Goal: Navigation & Orientation: Find specific page/section

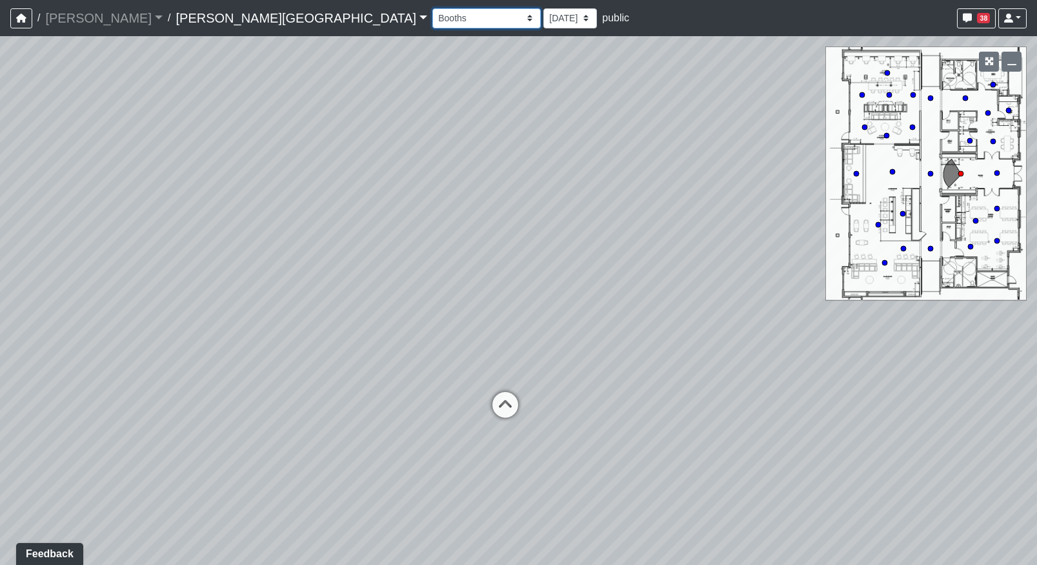
click at [432, 16] on select "Booths 1 Booths 2 Entry Lounge 1 Lounge 2 Lounge 3 Windows Bar Entrance Lounge …" at bounding box center [486, 18] width 108 height 20
click at [432, 8] on select "Booths 1 Booths 2 Entry Lounge 1 Lounge 2 Lounge 3 Windows Bar Entrance Lounge …" at bounding box center [486, 18] width 108 height 20
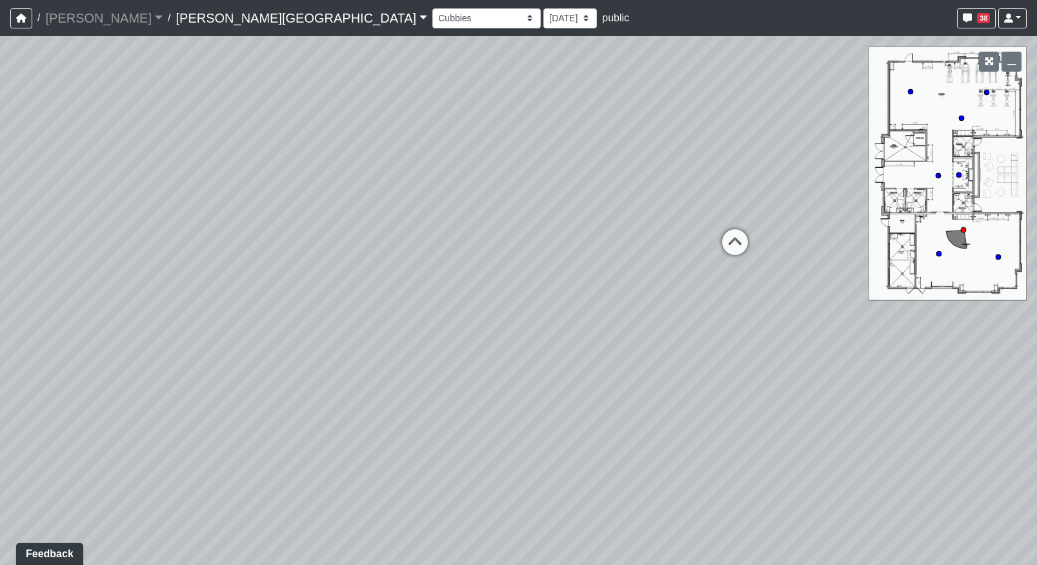
drag, startPoint x: 285, startPoint y: 246, endPoint x: 777, endPoint y: 186, distance: 495.9
click at [718, 196] on div "Loading... Hallway - Hallway 2 Loading... Entry Loading... Mirrors Loading... M…" at bounding box center [518, 300] width 1037 height 529
drag, startPoint x: 487, startPoint y: 214, endPoint x: 693, endPoint y: 197, distance: 206.5
click at [667, 197] on div "Loading... Hallway - Hallway 2 Loading... Entry Loading... Mirrors Loading... M…" at bounding box center [518, 300] width 1037 height 529
drag, startPoint x: 621, startPoint y: 204, endPoint x: 358, endPoint y: 180, distance: 264.4
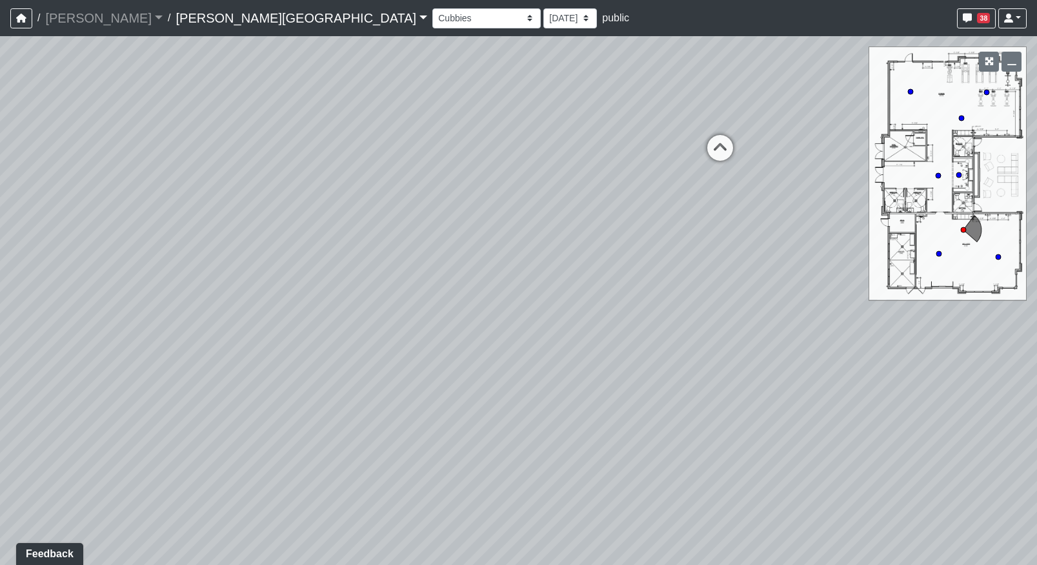
click at [379, 183] on div "Loading... Hallway - Hallway 2 Loading... Entry Loading... Mirrors Loading... M…" at bounding box center [518, 300] width 1037 height 529
drag, startPoint x: 658, startPoint y: 179, endPoint x: 352, endPoint y: 286, distance: 323.9
click at [294, 296] on div "Loading... Hallway - Hallway 2 Loading... Entry Loading... Mirrors Loading... M…" at bounding box center [518, 300] width 1037 height 529
drag, startPoint x: 425, startPoint y: 246, endPoint x: 202, endPoint y: 236, distance: 222.8
click at [228, 239] on div "Loading... Hallway - Hallway 2 Loading... Entry Loading... Mirrors Loading... M…" at bounding box center [518, 300] width 1037 height 529
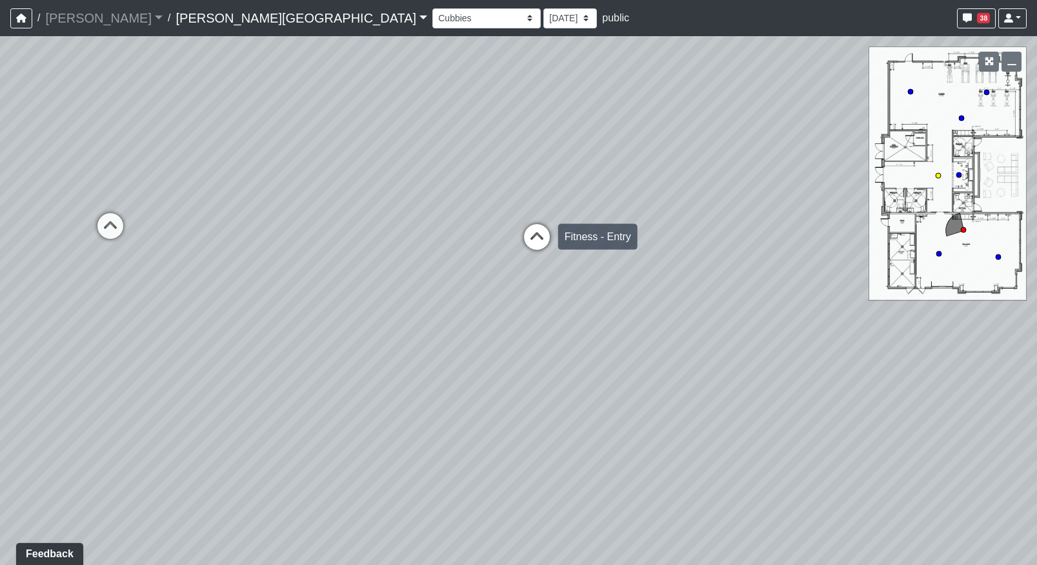
click at [530, 242] on icon at bounding box center [537, 243] width 39 height 39
drag, startPoint x: 676, startPoint y: 241, endPoint x: 332, endPoint y: 245, distance: 344.6
click at [359, 245] on div "Loading... Hallway - Hallway 2 Loading... Entry Loading... Mirrors Loading... M…" at bounding box center [518, 300] width 1037 height 529
click at [522, 243] on icon at bounding box center [522, 251] width 39 height 39
drag, startPoint x: 681, startPoint y: 242, endPoint x: 6, endPoint y: 206, distance: 676.0
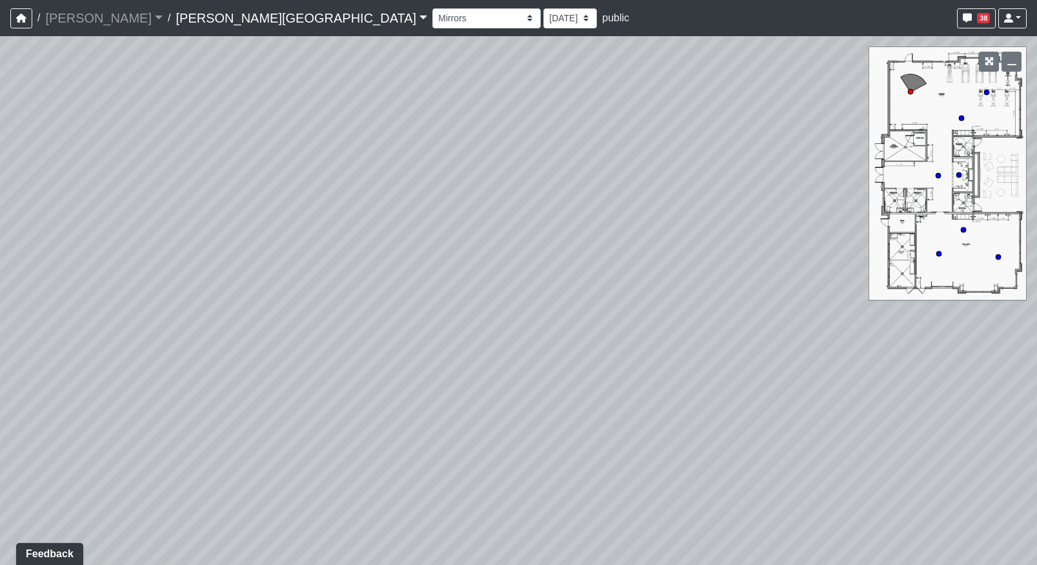
click at [91, 206] on div "Loading... Hallway - Hallway 2 Loading... Entry Loading... Mirrors Loading... M…" at bounding box center [518, 300] width 1037 height 529
drag, startPoint x: 201, startPoint y: 231, endPoint x: 616, endPoint y: 271, distance: 416.2
click at [616, 271] on div "Loading... Hallway - Hallway 2 Loading... Entry Loading... Mirrors Loading... M…" at bounding box center [518, 300] width 1037 height 529
drag, startPoint x: 458, startPoint y: 269, endPoint x: 548, endPoint y: 282, distance: 91.3
click at [548, 282] on div "Loading... Hallway - Hallway 2 Loading... Entry Loading... Mirrors Loading... M…" at bounding box center [518, 300] width 1037 height 529
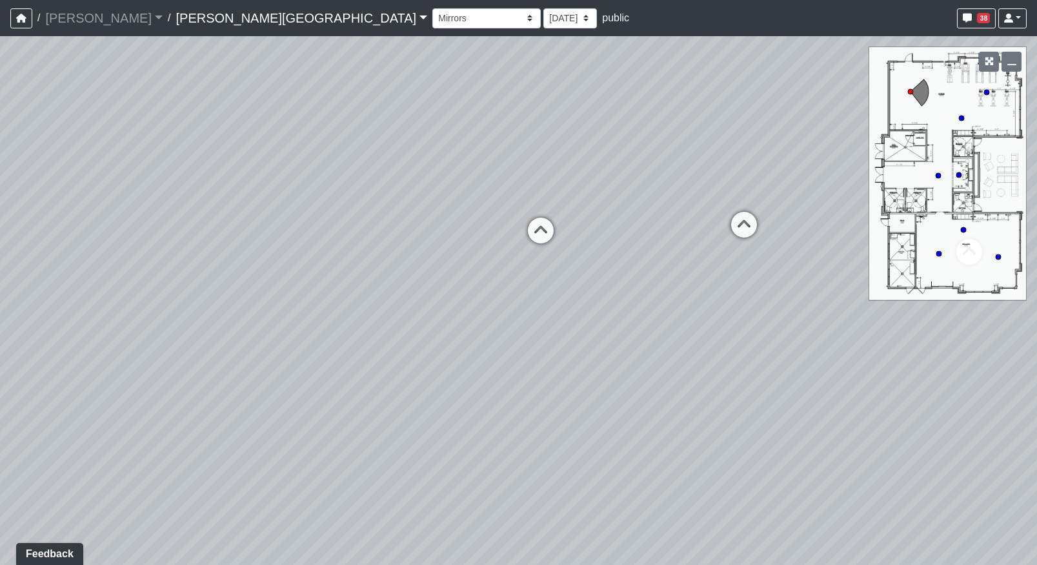
drag, startPoint x: 438, startPoint y: 260, endPoint x: 621, endPoint y: 241, distance: 183.6
click at [618, 241] on div "Loading... Hallway - Hallway 2 Loading... Entry Loading... Mirrors Loading... M…" at bounding box center [518, 300] width 1037 height 529
drag, startPoint x: 614, startPoint y: 285, endPoint x: 574, endPoint y: 281, distance: 40.9
click at [574, 281] on div "Loading... Hallway - Hallway 2 Loading... Entry Loading... Mirrors Loading... M…" at bounding box center [518, 300] width 1037 height 529
click at [937, 255] on circle at bounding box center [938, 253] width 5 height 5
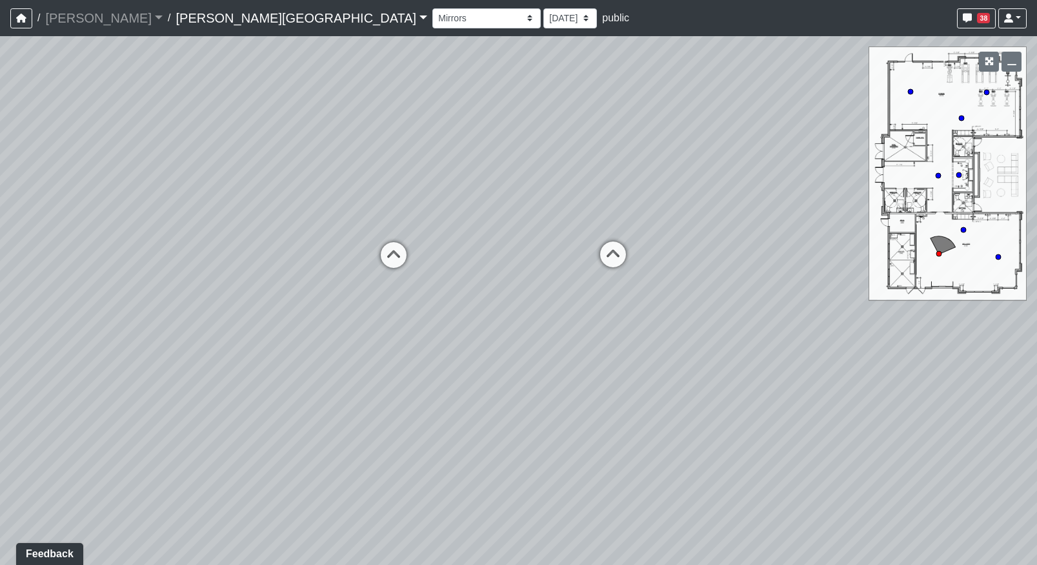
drag, startPoint x: 794, startPoint y: 301, endPoint x: 637, endPoint y: 227, distance: 173.5
click at [637, 227] on div "Loading... Hallway - Hallway 2 Loading... Entry Loading... Mirrors Loading... M…" at bounding box center [518, 300] width 1037 height 529
drag, startPoint x: 693, startPoint y: 238, endPoint x: 514, endPoint y: 253, distance: 179.4
click at [521, 253] on div "Loading... Hallway - Hallway 2 Loading... Entry Loading... Mirrors Loading... M…" at bounding box center [518, 300] width 1037 height 529
drag, startPoint x: 624, startPoint y: 258, endPoint x: 505, endPoint y: 260, distance: 119.4
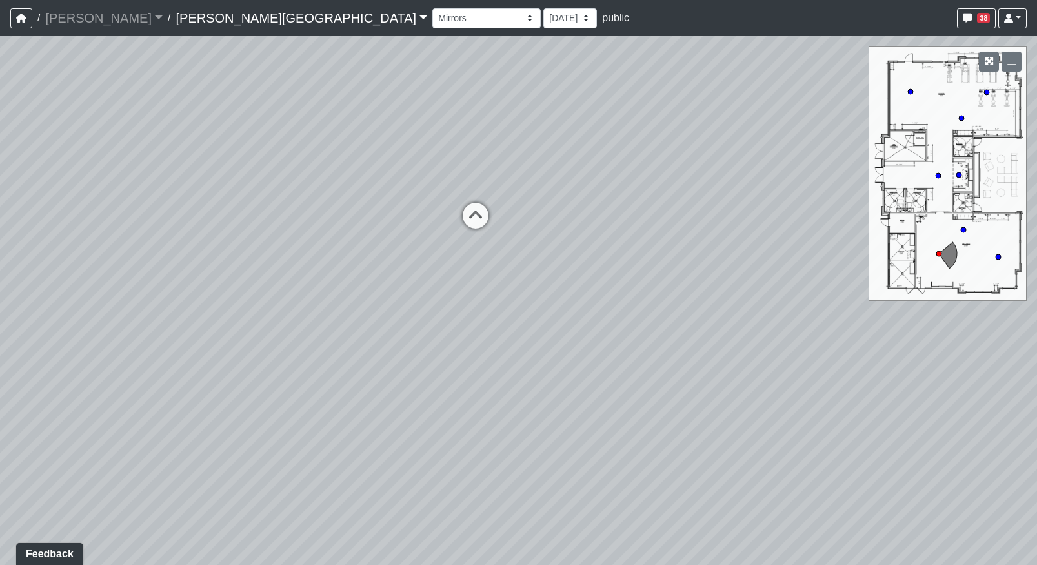
click at [509, 259] on div "Loading... Hallway - Hallway 2 Loading... Entry Loading... Mirrors Loading... M…" at bounding box center [518, 300] width 1037 height 529
drag, startPoint x: 650, startPoint y: 262, endPoint x: 514, endPoint y: 212, distance: 145.2
click at [514, 212] on div "Loading... Hallway - Hallway 2 Loading... Entry Loading... Mirrors Loading... M…" at bounding box center [518, 300] width 1037 height 529
drag, startPoint x: 660, startPoint y: 217, endPoint x: 479, endPoint y: 314, distance: 205.2
click at [479, 314] on div "Loading... Hallway - Hallway 2 Loading... Entry Loading... Mirrors Loading... M…" at bounding box center [518, 300] width 1037 height 529
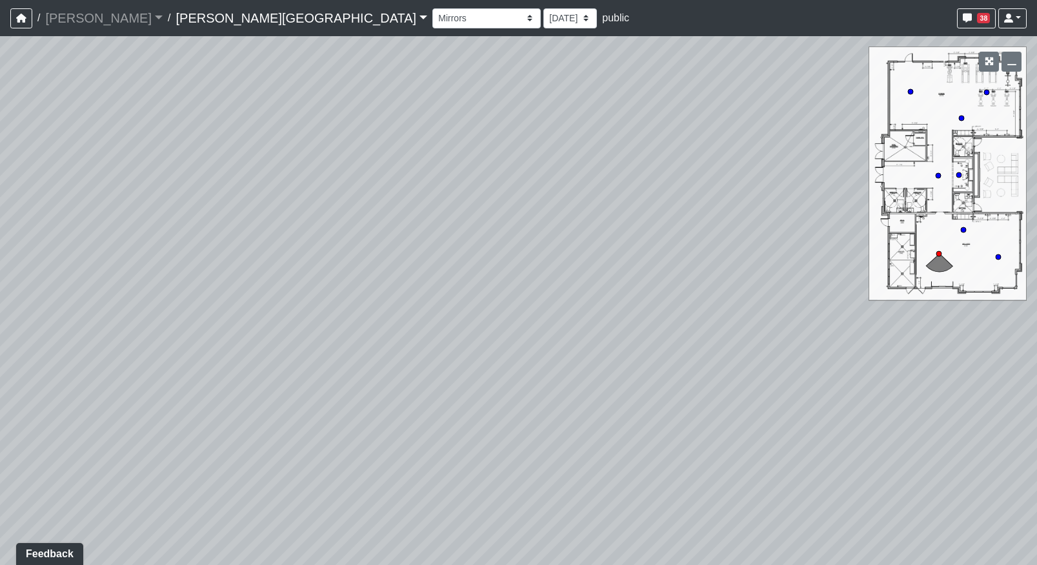
drag, startPoint x: 555, startPoint y: 299, endPoint x: 451, endPoint y: 321, distance: 106.2
click at [451, 321] on div "Loading... Hallway - Hallway 2 Loading... Entry Loading... Mirrors Loading... M…" at bounding box center [518, 300] width 1037 height 529
drag, startPoint x: 617, startPoint y: 301, endPoint x: 194, endPoint y: 292, distance: 423.4
click at [192, 292] on div "Loading... Hallway - Hallway 2 Loading... Entry Loading... Mirrors Loading... M…" at bounding box center [518, 300] width 1037 height 529
drag, startPoint x: 492, startPoint y: 288, endPoint x: 205, endPoint y: 290, distance: 286.5
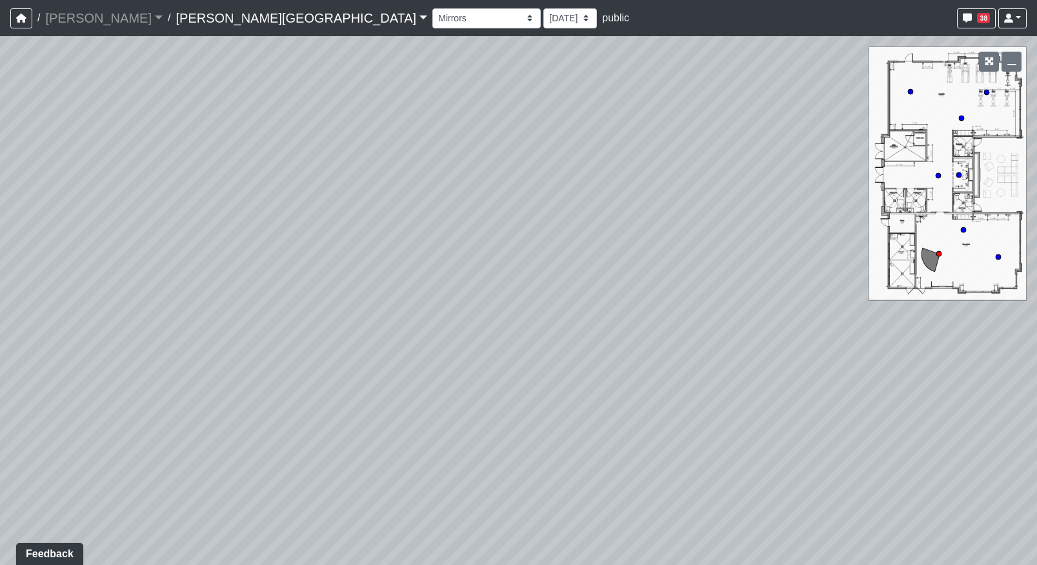
click at [206, 290] on div "Loading... Hallway - Hallway 2 Loading... Entry Loading... Mirrors Loading... M…" at bounding box center [518, 300] width 1037 height 529
drag, startPoint x: 416, startPoint y: 263, endPoint x: 404, endPoint y: 263, distance: 12.3
click at [404, 263] on div "Loading... Hallway - Hallway 2 Loading... Entry Loading... Mirrors Loading... M…" at bounding box center [518, 300] width 1037 height 529
drag, startPoint x: 631, startPoint y: 158, endPoint x: 641, endPoint y: 107, distance: 52.0
click at [641, 107] on div "Loading... Hallway - Hallway 2 Loading... Entry Loading... Mirrors Loading... M…" at bounding box center [518, 300] width 1037 height 529
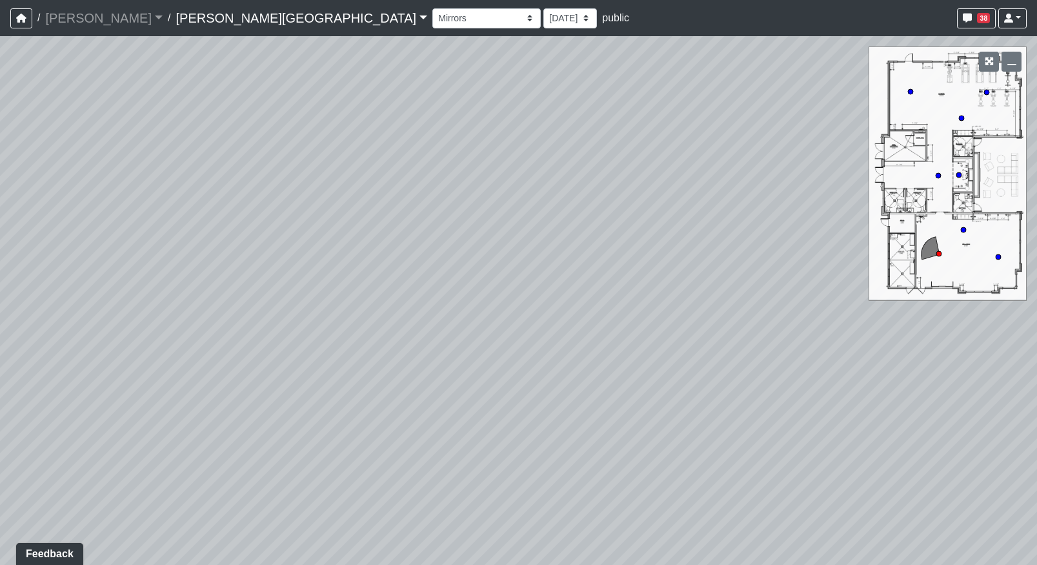
drag, startPoint x: 577, startPoint y: 162, endPoint x: 779, endPoint y: 133, distance: 204.1
click at [778, 133] on div "Loading... Hallway - Hallway 2 Loading... Entry Loading... Mirrors Loading... M…" at bounding box center [518, 300] width 1037 height 529
drag, startPoint x: 401, startPoint y: 208, endPoint x: 910, endPoint y: 134, distance: 514.4
click at [903, 119] on div "Loading... Hallway - Hallway 2 Loading... Entry Loading... Mirrors Loading... M…" at bounding box center [518, 300] width 1037 height 529
drag, startPoint x: 579, startPoint y: 166, endPoint x: 738, endPoint y: 345, distance: 239.1
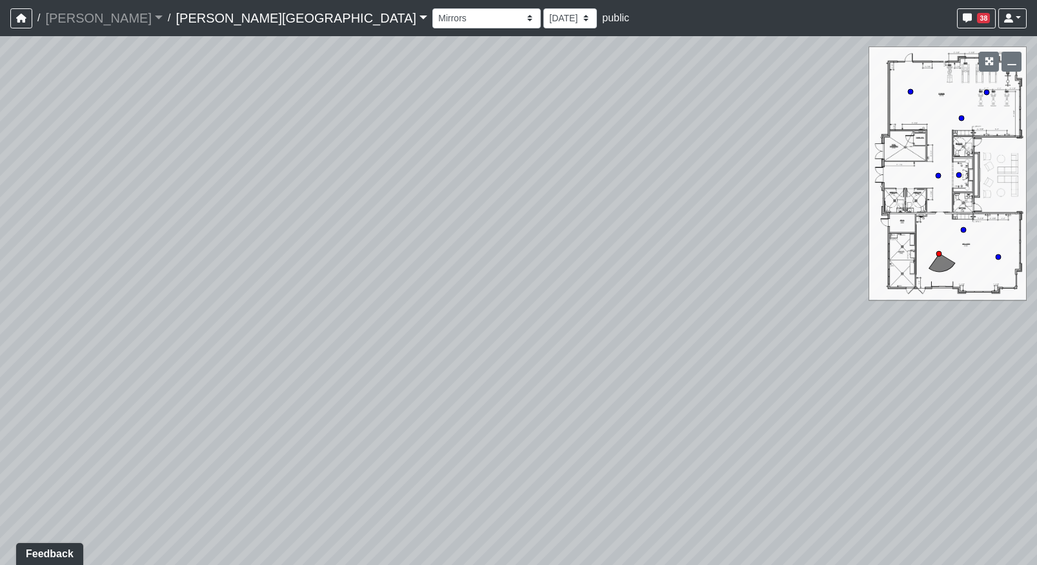
click at [736, 339] on div "Loading... Hallway - Hallway 2 Loading... Entry Loading... Mirrors Loading... M…" at bounding box center [518, 300] width 1037 height 529
drag, startPoint x: 456, startPoint y: 252, endPoint x: 680, endPoint y: 303, distance: 229.7
click at [680, 303] on div "Loading... Hallway - Hallway 2 Loading... Entry Loading... Mirrors Loading... M…" at bounding box center [518, 300] width 1037 height 529
drag, startPoint x: 295, startPoint y: 267, endPoint x: 538, endPoint y: 267, distance: 243.3
click at [532, 266] on div "Loading... Hallway - Hallway 2 Loading... Entry Loading... Mirrors Loading... M…" at bounding box center [518, 300] width 1037 height 529
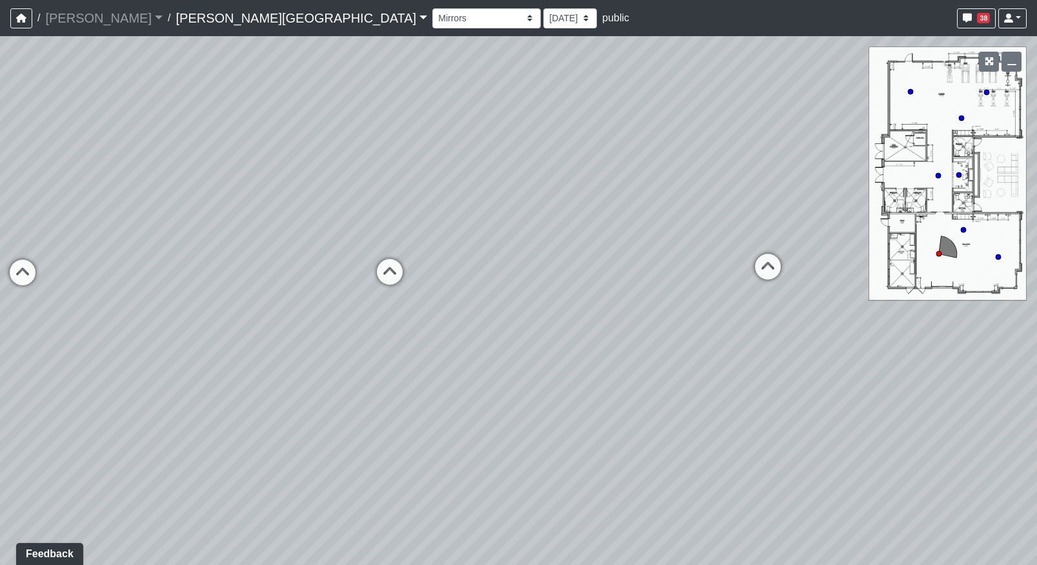
drag, startPoint x: 332, startPoint y: 283, endPoint x: 653, endPoint y: 273, distance: 320.9
click at [642, 263] on div "Loading... Hallway - Hallway 2 Loading... Entry Loading... Mirrors Loading... M…" at bounding box center [518, 300] width 1037 height 529
drag, startPoint x: 287, startPoint y: 317, endPoint x: 556, endPoint y: 314, distance: 269.8
click at [558, 312] on div "Loading... Hallway - Hallway 2 Loading... Entry Loading... Mirrors Loading... M…" at bounding box center [518, 300] width 1037 height 529
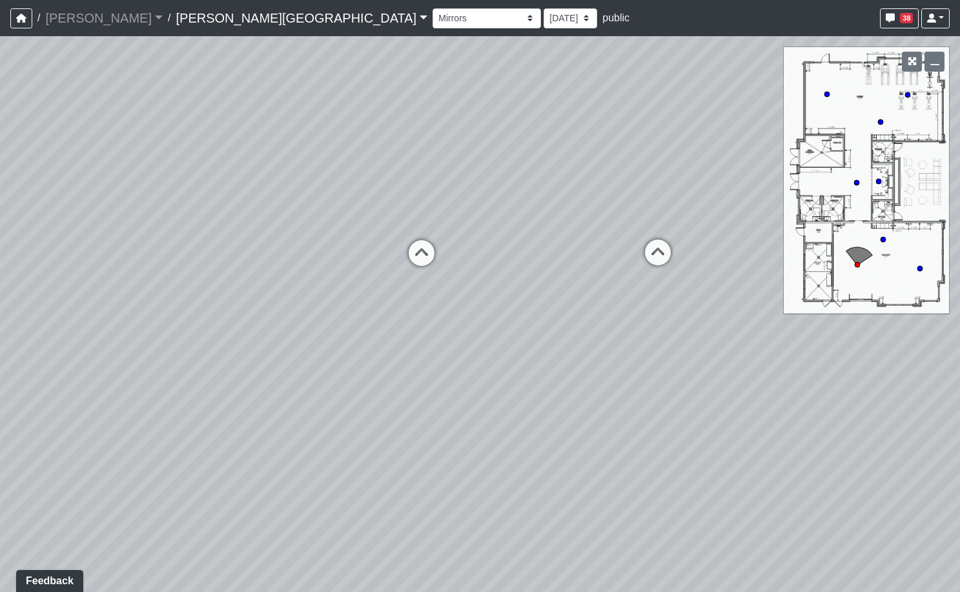
drag, startPoint x: 546, startPoint y: 290, endPoint x: 688, endPoint y: 179, distance: 179.8
click at [688, 179] on div "Loading... Hallway - Hallway 2 Loading... Entry Loading... Mirrors Loading... M…" at bounding box center [480, 314] width 960 height 556
drag, startPoint x: 521, startPoint y: 260, endPoint x: 721, endPoint y: 312, distance: 206.8
click at [714, 308] on div "Loading... Hallway - Hallway 2 Loading... Entry Loading... Mirrors Loading... M…" at bounding box center [480, 314] width 960 height 556
drag, startPoint x: 614, startPoint y: 368, endPoint x: 718, endPoint y: 377, distance: 104.9
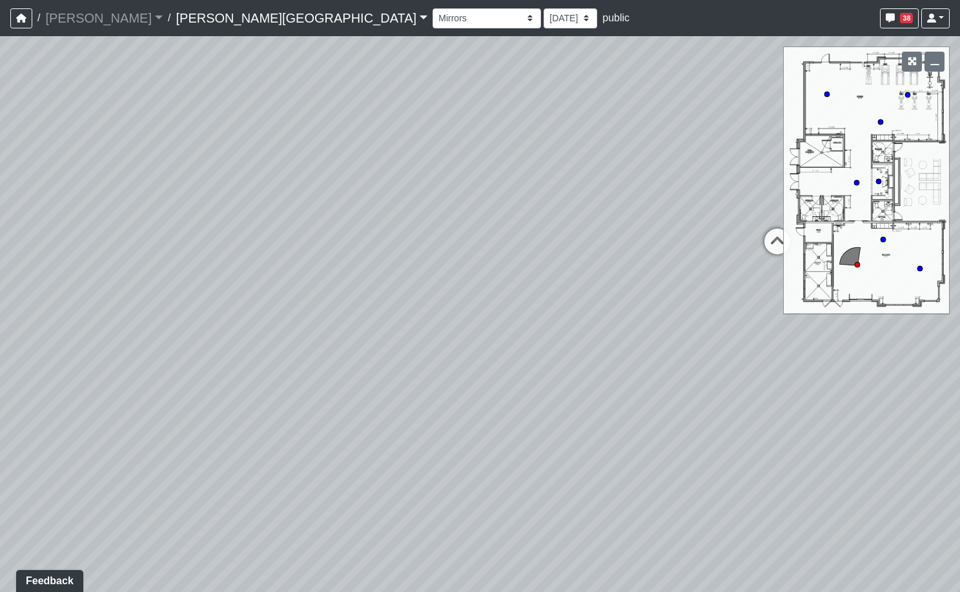
click at [716, 376] on div "Loading... Hallway - Hallway 2 Loading... Entry Loading... Mirrors Loading... M…" at bounding box center [480, 314] width 960 height 556
click at [521, 235] on div "Loading... Hallway - Hallway 2 Loading... Entry Loading... Mirrors Loading... M…" at bounding box center [480, 314] width 960 height 556
drag, startPoint x: 701, startPoint y: 203, endPoint x: 445, endPoint y: 212, distance: 256.3
click at [459, 209] on div "Loading... Hallway - Hallway 2 Loading... Entry Loading... Mirrors Loading... M…" at bounding box center [480, 314] width 960 height 556
drag, startPoint x: 698, startPoint y: 203, endPoint x: 478, endPoint y: 210, distance: 219.5
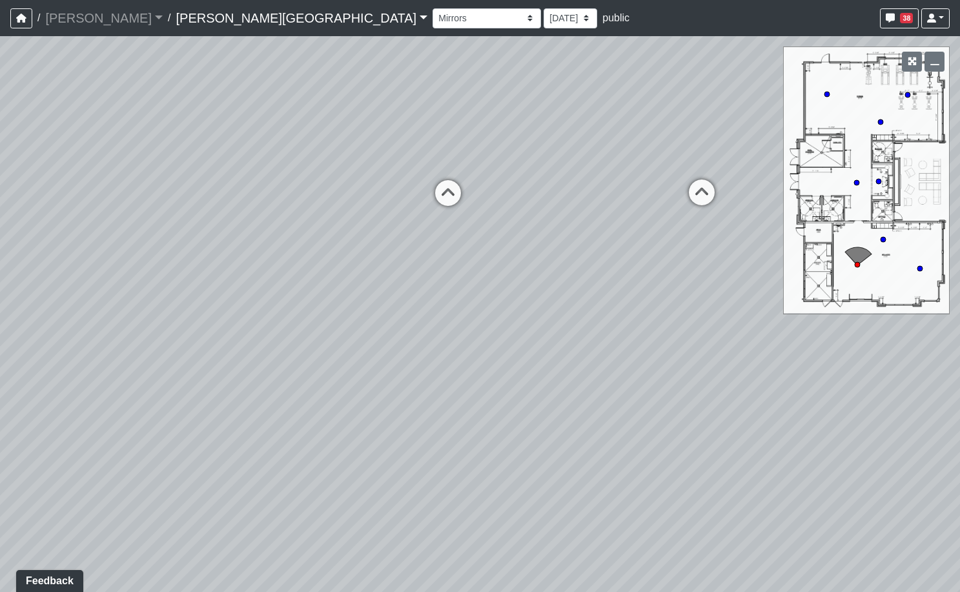
click at [503, 208] on div "Loading... Hallway - Hallway 2 Loading... Entry Loading... Mirrors Loading... M…" at bounding box center [480, 314] width 960 height 556
drag, startPoint x: 641, startPoint y: 208, endPoint x: 439, endPoint y: 227, distance: 203.5
click at [439, 227] on div "Loading... Hallway - Hallway 2 Loading... Entry Loading... Mirrors Loading... M…" at bounding box center [480, 314] width 960 height 556
drag, startPoint x: 716, startPoint y: 163, endPoint x: 395, endPoint y: 203, distance: 323.8
click at [357, 207] on div "Loading... Hallway - Hallway 2 Loading... Entry Loading... Mirrors Loading... M…" at bounding box center [480, 314] width 960 height 556
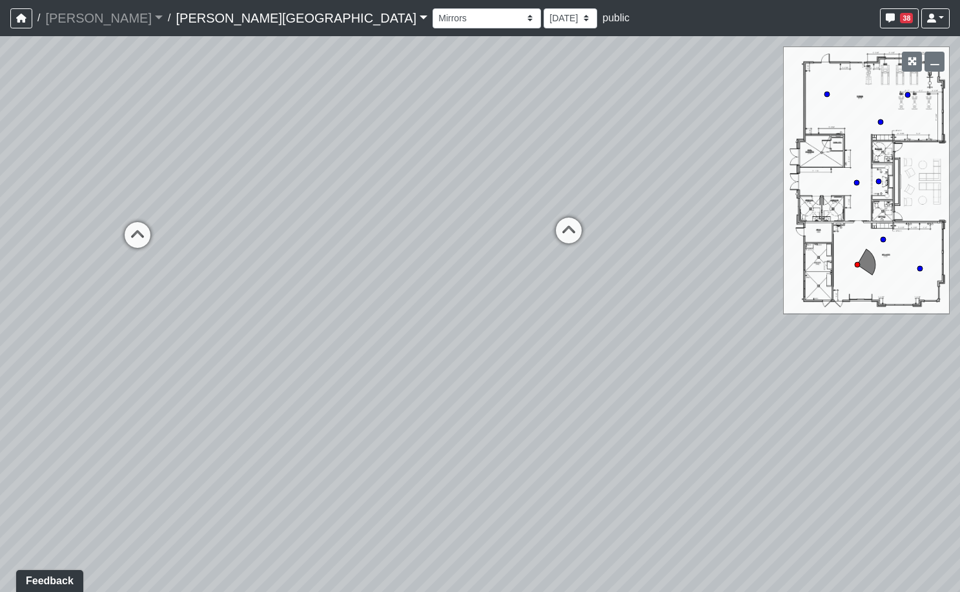
drag, startPoint x: 632, startPoint y: 191, endPoint x: 414, endPoint y: 194, distance: 217.5
click at [414, 194] on div "Loading... Hallway - Hallway 2 Loading... Entry Loading... Mirrors Loading... M…" at bounding box center [480, 314] width 960 height 556
drag, startPoint x: 670, startPoint y: 288, endPoint x: 523, endPoint y: 310, distance: 148.7
click at [523, 310] on div "Loading... Hallway - Hallway 2 Loading... Entry Loading... Mirrors Loading... M…" at bounding box center [480, 314] width 960 height 556
drag, startPoint x: 685, startPoint y: 299, endPoint x: 460, endPoint y: 254, distance: 229.1
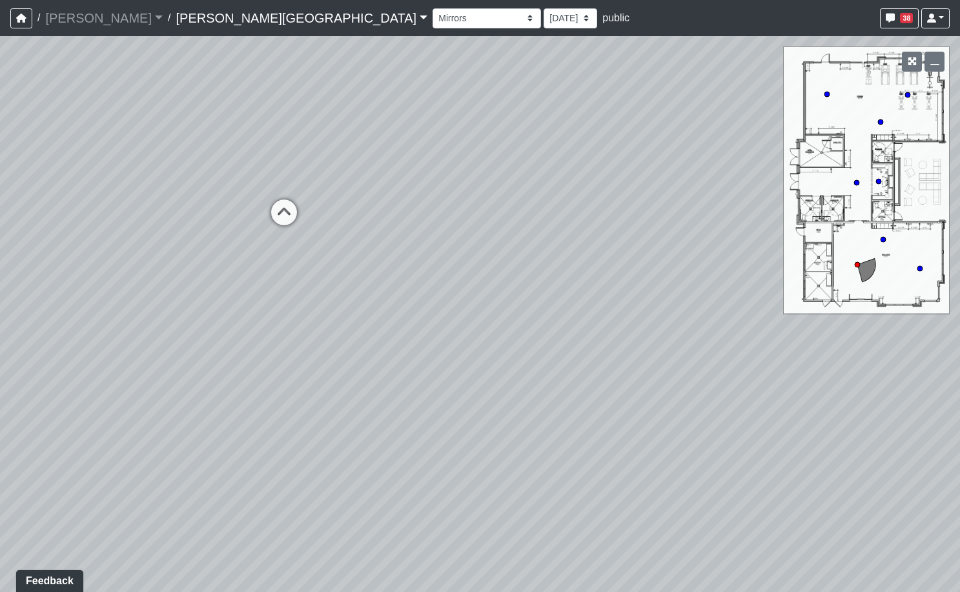
click at [461, 256] on div "Loading... Hallway - Hallway 2 Loading... Entry Loading... Mirrors Loading... M…" at bounding box center [480, 314] width 960 height 556
drag, startPoint x: 537, startPoint y: 340, endPoint x: 654, endPoint y: 221, distance: 167.0
click at [654, 221] on div "Loading... Hallway - Hallway 2 Loading... Entry Loading... Mirrors Loading... M…" at bounding box center [480, 314] width 960 height 556
drag, startPoint x: 482, startPoint y: 207, endPoint x: 714, endPoint y: 122, distance: 247.4
click at [707, 122] on div "Loading... Hallway - Hallway 2 Loading... Entry Loading... Mirrors Loading... M…" at bounding box center [480, 314] width 960 height 556
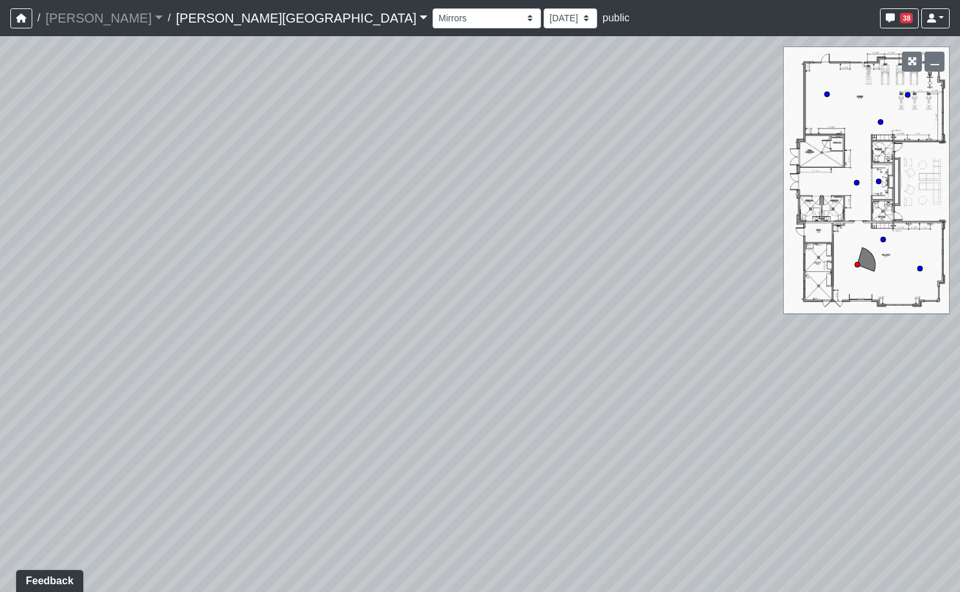
drag, startPoint x: 523, startPoint y: 233, endPoint x: 676, endPoint y: 193, distance: 158.1
click at [676, 193] on div "Loading... Hallway - Hallway 2 Loading... Entry Loading... Mirrors Loading... M…" at bounding box center [480, 314] width 960 height 556
drag, startPoint x: 406, startPoint y: 220, endPoint x: 478, endPoint y: 283, distance: 95.6
click at [478, 283] on div "Loading... Hallway - Hallway 2 Loading... Entry Loading... Mirrors Loading... M…" at bounding box center [480, 314] width 960 height 556
drag, startPoint x: 396, startPoint y: 309, endPoint x: 454, endPoint y: 280, distance: 64.9
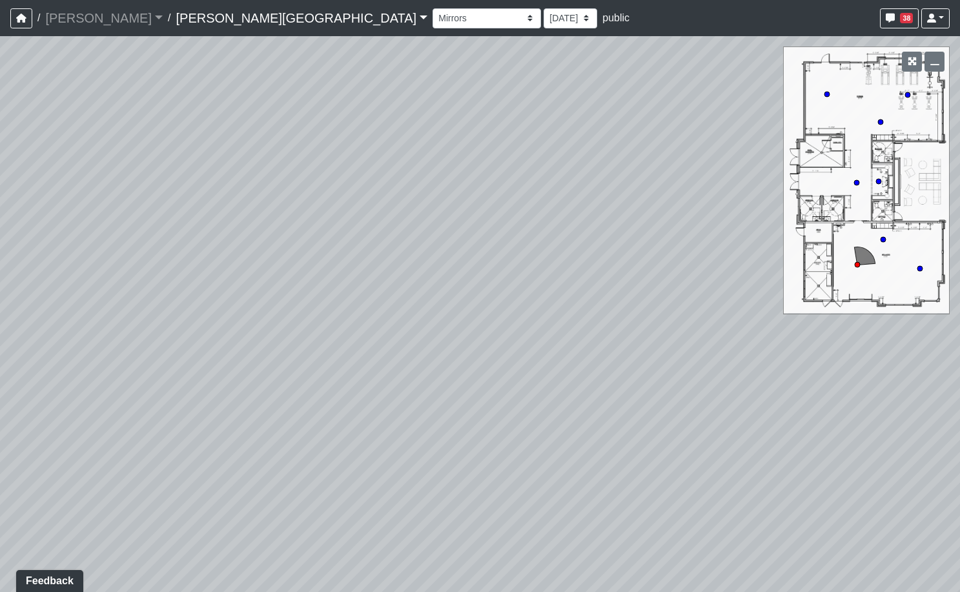
click at [454, 280] on div "Loading... Hallway - Hallway 2 Loading... Entry Loading... Mirrors Loading... M…" at bounding box center [480, 314] width 960 height 556
drag, startPoint x: 409, startPoint y: 277, endPoint x: 663, endPoint y: 397, distance: 280.9
click at [663, 397] on div "Loading... Hallway - Hallway 2 Loading... Entry Loading... Mirrors Loading... M…" at bounding box center [480, 314] width 960 height 556
drag, startPoint x: 499, startPoint y: 298, endPoint x: 556, endPoint y: 321, distance: 61.4
click at [556, 321] on div "Loading... Hallway - Hallway 2 Loading... Entry Loading... Mirrors Loading... M…" at bounding box center [480, 314] width 960 height 556
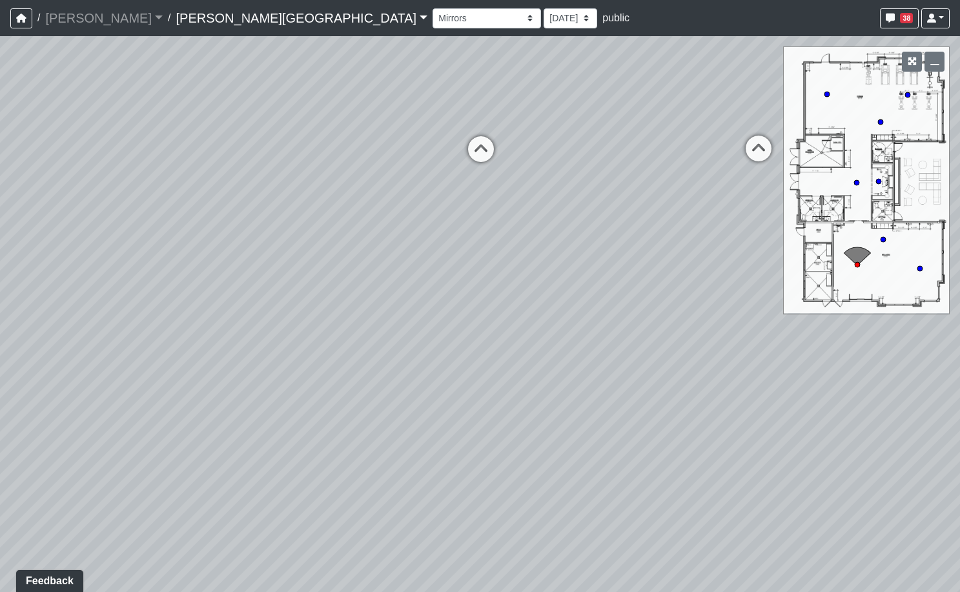
click at [479, 186] on div "Loading... Hallway - Hallway 2 Loading... Entry Loading... Mirrors Loading... M…" at bounding box center [480, 314] width 960 height 556
click at [479, 154] on icon at bounding box center [480, 155] width 39 height 39
click at [472, 145] on icon at bounding box center [471, 151] width 39 height 39
drag, startPoint x: 572, startPoint y: 234, endPoint x: 432, endPoint y: 208, distance: 142.3
click at [437, 209] on div "Loading... Hallway - Hallway 2 Loading... Entry Loading... Mirrors Loading... M…" at bounding box center [480, 314] width 960 height 556
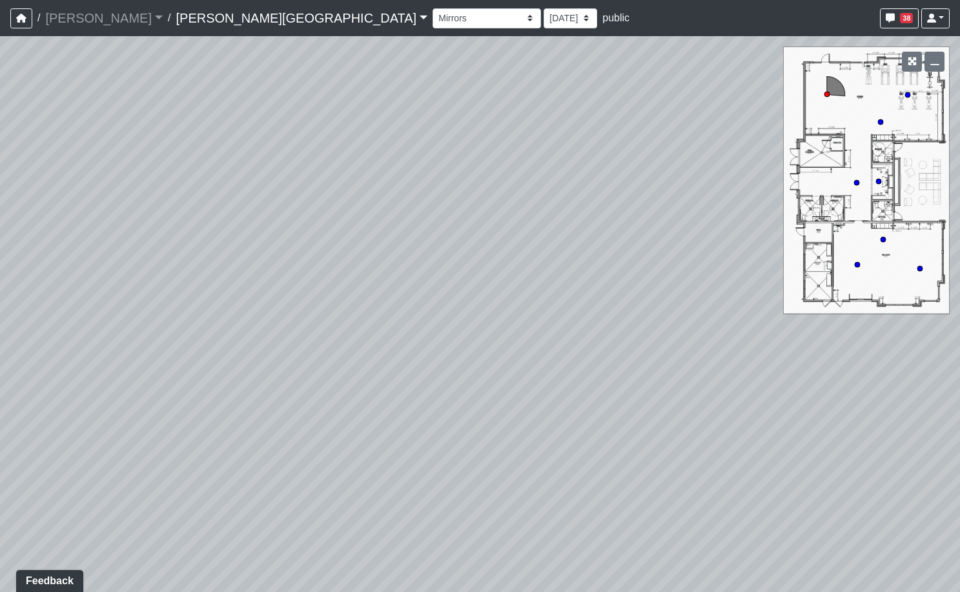
drag, startPoint x: 631, startPoint y: 194, endPoint x: 477, endPoint y: 221, distance: 156.6
click at [479, 221] on div "Loading... Hallway - Hallway 2 Loading... Entry Loading... Mirrors Loading... M…" at bounding box center [480, 314] width 960 height 556
drag, startPoint x: 633, startPoint y: 190, endPoint x: 537, endPoint y: 192, distance: 96.2
click at [458, 223] on div "Loading... Hallway - Hallway 2 Loading... Entry Loading... Mirrors Loading... M…" at bounding box center [480, 314] width 960 height 556
drag, startPoint x: 683, startPoint y: 176, endPoint x: 596, endPoint y: 172, distance: 87.2
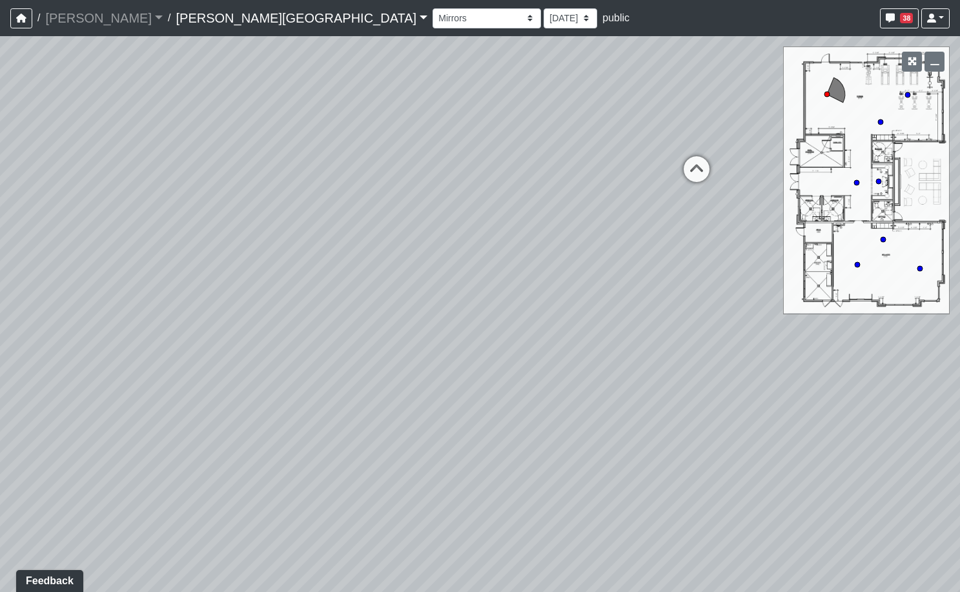
click at [596, 172] on div "Loading... Hallway - Hallway 2 Loading... Entry Loading... Mirrors Loading... M…" at bounding box center [480, 314] width 960 height 556
drag, startPoint x: 592, startPoint y: 188, endPoint x: 494, endPoint y: 169, distance: 100.5
click at [494, 170] on div "Loading... Hallway - Hallway 2 Loading... Entry Loading... Mirrors Loading... M…" at bounding box center [480, 314] width 960 height 556
drag, startPoint x: 598, startPoint y: 220, endPoint x: 510, endPoint y: 244, distance: 91.0
click at [510, 244] on div "Loading... Hallway - Hallway 2 Loading... Entry Loading... Mirrors Loading... M…" at bounding box center [480, 314] width 960 height 556
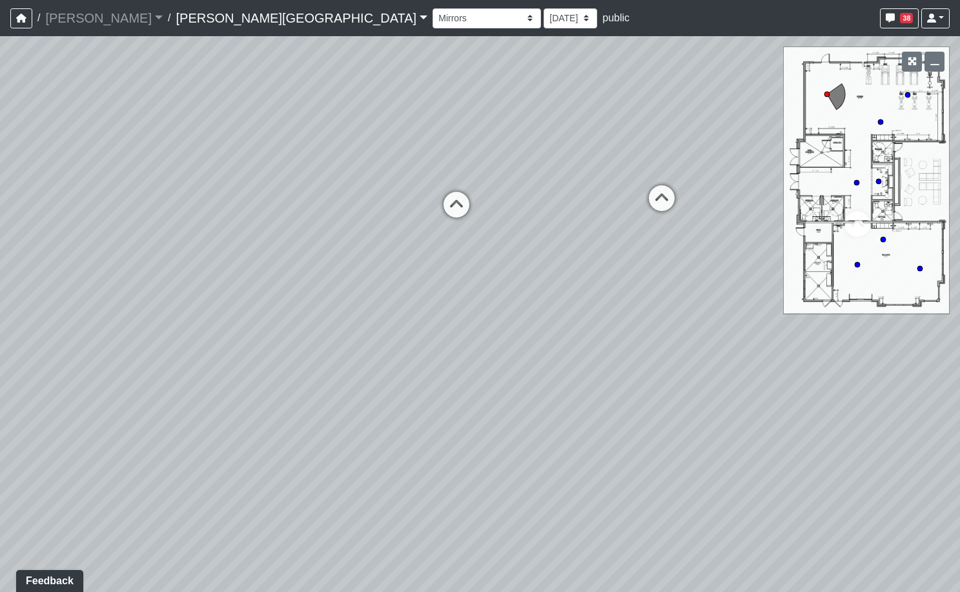
drag, startPoint x: 609, startPoint y: 239, endPoint x: 522, endPoint y: 267, distance: 91.4
click at [522, 267] on div "Loading... Hallway - Hallway 2 Loading... Entry Loading... Mirrors Loading... M…" at bounding box center [480, 314] width 960 height 556
drag, startPoint x: 586, startPoint y: 247, endPoint x: 567, endPoint y: 257, distance: 22.3
click at [567, 257] on div "Loading... Hallway - Hallway 2 Loading... Entry Loading... Mirrors Loading... M…" at bounding box center [480, 314] width 960 height 556
drag, startPoint x: 632, startPoint y: 279, endPoint x: 527, endPoint y: 298, distance: 107.0
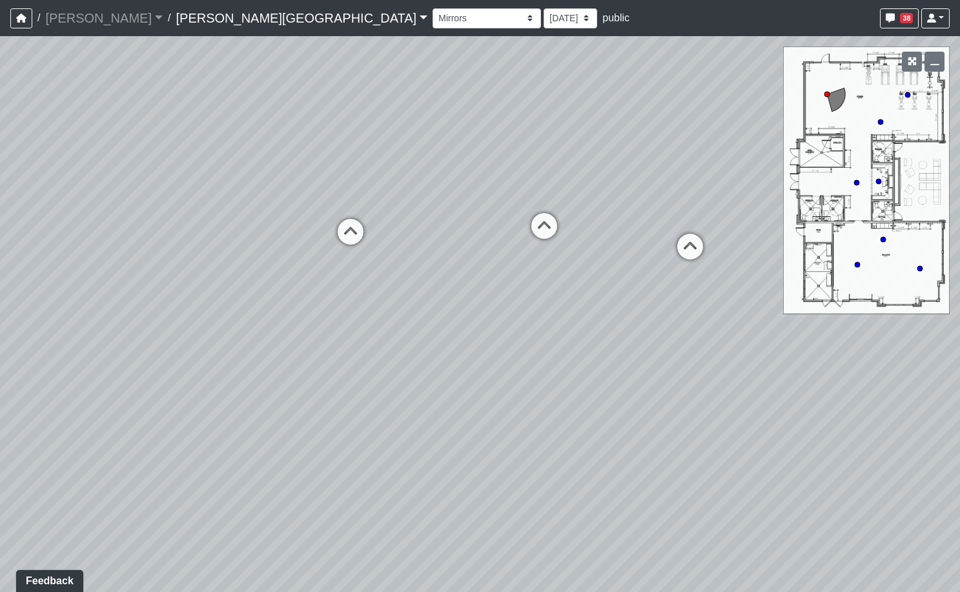
click at [527, 298] on div "Loading... Hallway - Hallway 2 Loading... Entry Loading... Mirrors Loading... M…" at bounding box center [480, 314] width 960 height 556
drag, startPoint x: 543, startPoint y: 296, endPoint x: 600, endPoint y: 279, distance: 59.8
click at [476, 305] on div "Loading... Hallway - Hallway 2 Loading... Entry Loading... Mirrors Loading... M…" at bounding box center [480, 314] width 960 height 556
click at [625, 260] on icon at bounding box center [627, 261] width 39 height 39
drag, startPoint x: 689, startPoint y: 258, endPoint x: 495, endPoint y: 257, distance: 193.6
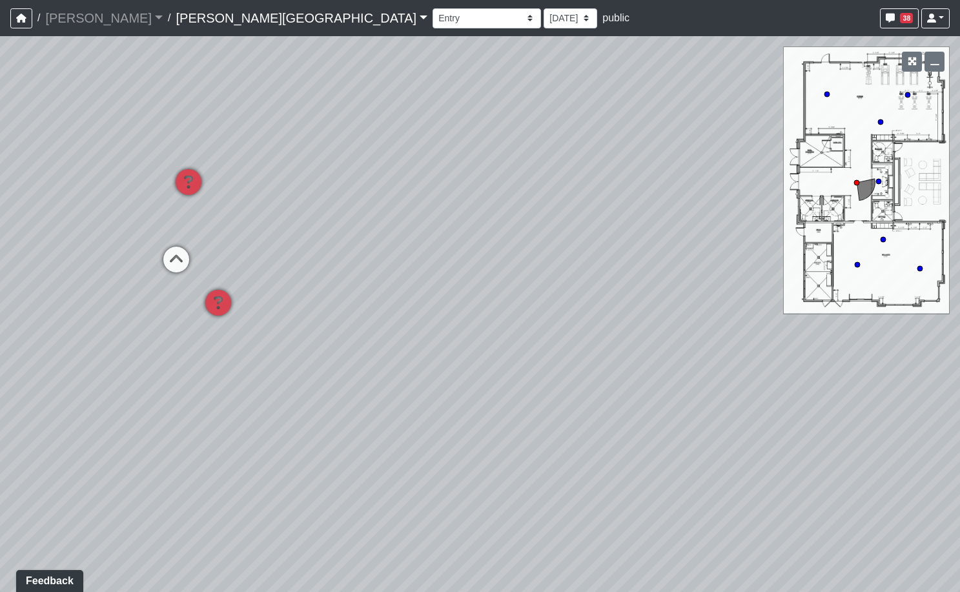
click at [499, 257] on div "Loading... Hallway - Hallway 2 Loading... Entry Loading... Mirrors Loading... M…" at bounding box center [480, 314] width 960 height 556
drag, startPoint x: 581, startPoint y: 294, endPoint x: 572, endPoint y: 293, distance: 9.1
click at [572, 294] on div "Loading... Hallway - Hallway 2 Loading... Entry Loading... Mirrors Loading... M…" at bounding box center [480, 314] width 960 height 556
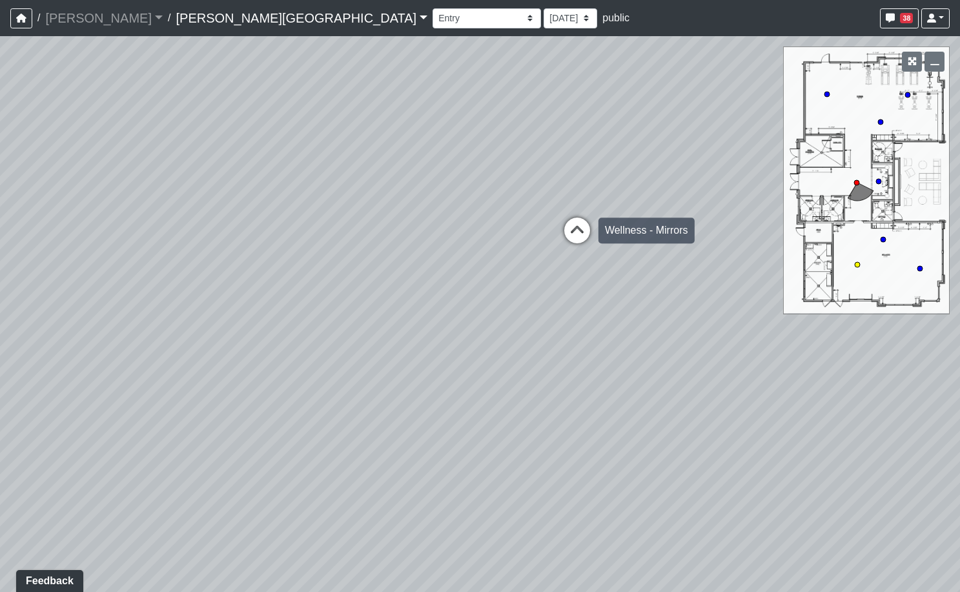
click at [578, 235] on icon at bounding box center [577, 236] width 39 height 39
drag, startPoint x: 500, startPoint y: 288, endPoint x: 733, endPoint y: 186, distance: 254.6
click at [726, 186] on div "Loading... Hallway - Hallway 2 Loading... Entry Loading... Mirrors Loading... M…" at bounding box center [480, 314] width 960 height 556
drag, startPoint x: 534, startPoint y: 224, endPoint x: 648, endPoint y: 316, distance: 146.3
click at [621, 296] on div "Loading... Hallway - Hallway 2 Loading... Entry Loading... Mirrors Loading... M…" at bounding box center [480, 314] width 960 height 556
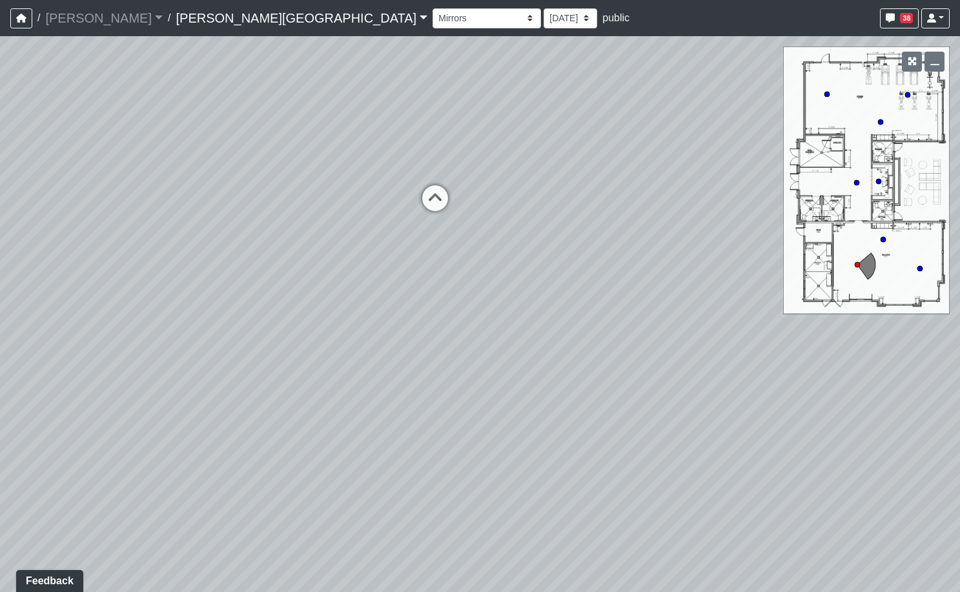
drag, startPoint x: 550, startPoint y: 285, endPoint x: 603, endPoint y: 285, distance: 52.9
click at [597, 285] on div "Loading... Hallway - Hallway 2 Loading... Entry Loading... Mirrors Loading... M…" at bounding box center [480, 314] width 960 height 556
drag, startPoint x: 507, startPoint y: 294, endPoint x: 546, endPoint y: 263, distance: 50.5
click at [546, 263] on div "Loading... Hallway - Hallway 2 Loading... Entry Loading... Mirrors Loading... M…" at bounding box center [480, 314] width 960 height 556
drag, startPoint x: 567, startPoint y: 302, endPoint x: 480, endPoint y: 263, distance: 94.7
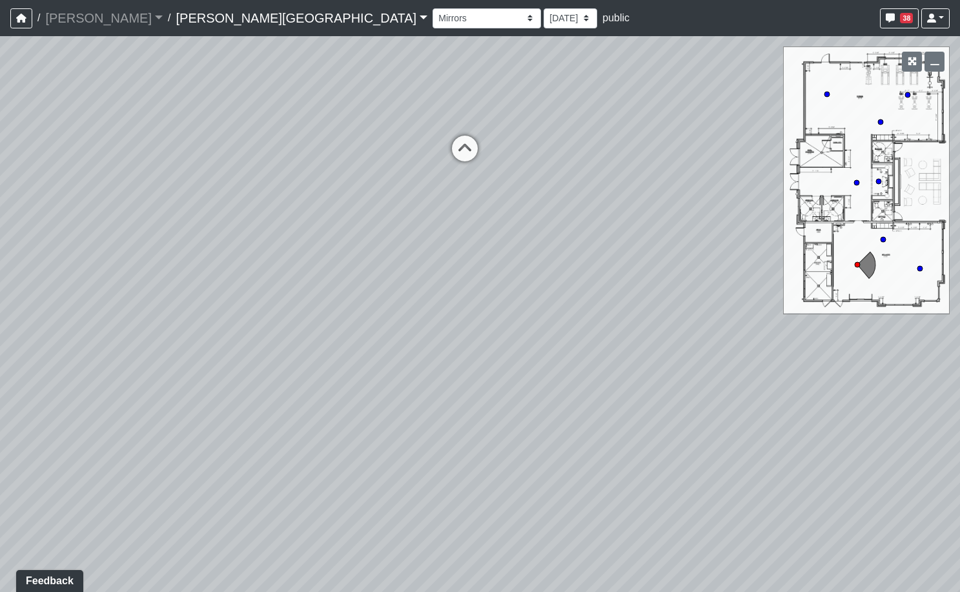
click at [481, 264] on div "Loading... Hallway - Hallway 2 Loading... Entry Loading... Mirrors Loading... M…" at bounding box center [480, 314] width 960 height 556
drag, startPoint x: 637, startPoint y: 263, endPoint x: 587, endPoint y: 241, distance: 54.3
click at [587, 241] on div "Loading... Hallway - Hallway 2 Loading... Entry Loading... Mirrors Loading... M…" at bounding box center [480, 314] width 960 height 556
drag, startPoint x: 394, startPoint y: 322, endPoint x: 372, endPoint y: 235, distance: 89.7
click at [371, 232] on div "Loading... Hallway - Hallway 2 Loading... Entry Loading... Mirrors Loading... M…" at bounding box center [480, 314] width 960 height 556
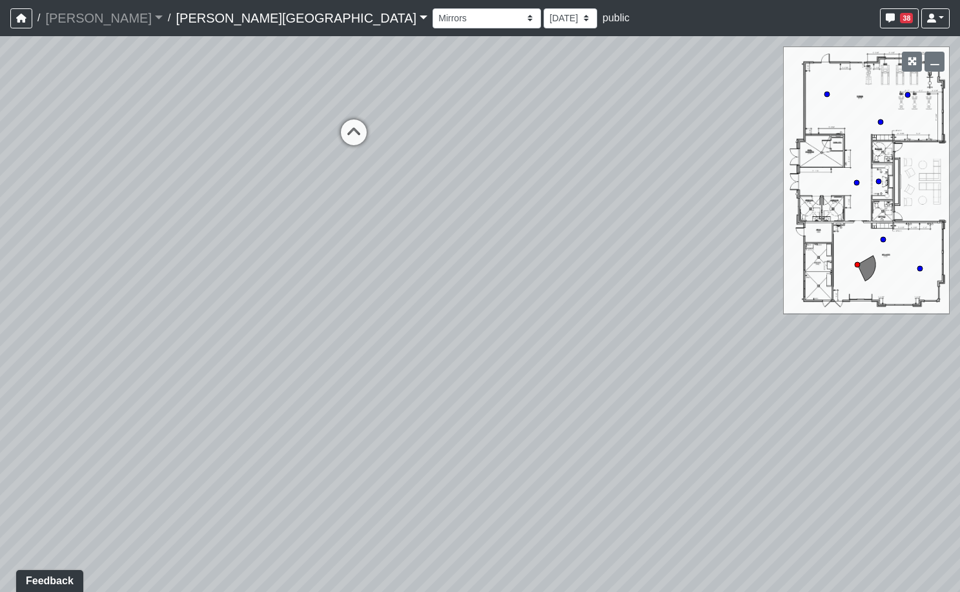
drag, startPoint x: 602, startPoint y: 357, endPoint x: 581, endPoint y: 512, distance: 156.2
click at [580, 511] on div "Loading... Hallway - Hallway 2 Loading... Entry Loading... Mirrors Loading... M…" at bounding box center [480, 314] width 960 height 556
drag, startPoint x: 396, startPoint y: 342, endPoint x: 590, endPoint y: 399, distance: 203.2
click at [590, 399] on div "Loading... Hallway - Hallway 2 Loading... Entry Loading... Mirrors Loading... M…" at bounding box center [480, 314] width 960 height 556
drag, startPoint x: 437, startPoint y: 336, endPoint x: 749, endPoint y: 336, distance: 312.3
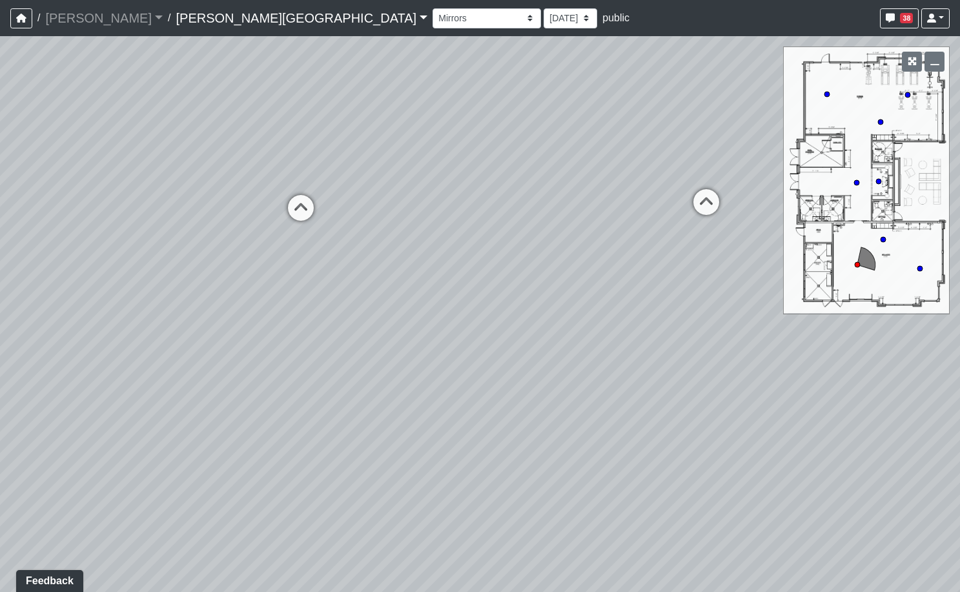
click at [749, 336] on div "Loading... Hallway - Hallway 2 Loading... Entry Loading... Mirrors Loading... M…" at bounding box center [480, 314] width 960 height 556
drag, startPoint x: 562, startPoint y: 333, endPoint x: 690, endPoint y: 325, distance: 128.0
click at [689, 325] on div "Loading... Hallway - Hallway 2 Loading... Entry Loading... Mirrors Loading... M…" at bounding box center [480, 314] width 960 height 556
drag, startPoint x: 367, startPoint y: 362, endPoint x: 670, endPoint y: 358, distance: 303.3
click at [670, 358] on div "Loading... Hallway - Hallway 2 Loading... Entry Loading... Mirrors Loading... M…" at bounding box center [480, 314] width 960 height 556
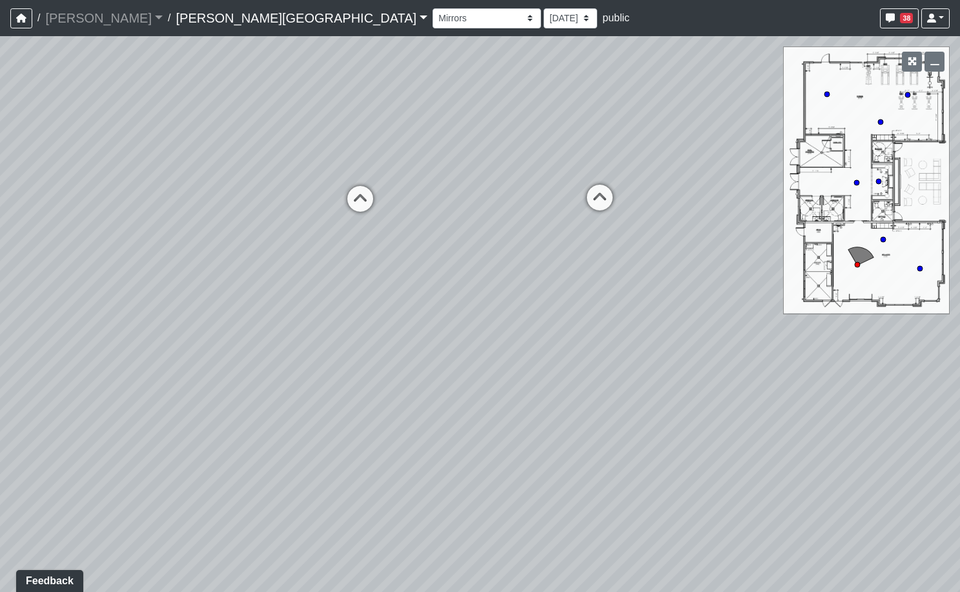
drag, startPoint x: 680, startPoint y: 350, endPoint x: 241, endPoint y: 363, distance: 439.0
click at [241, 363] on div "Loading... Hallway - Hallway 2 Loading... Entry Loading... Mirrors Loading... M…" at bounding box center [480, 314] width 960 height 556
drag, startPoint x: 603, startPoint y: 355, endPoint x: 244, endPoint y: 380, distance: 360.3
click at [244, 380] on div "Loading... Hallway - Hallway 2 Loading... Entry Loading... Mirrors Loading... M…" at bounding box center [480, 314] width 960 height 556
drag, startPoint x: 662, startPoint y: 339, endPoint x: 556, endPoint y: 348, distance: 106.9
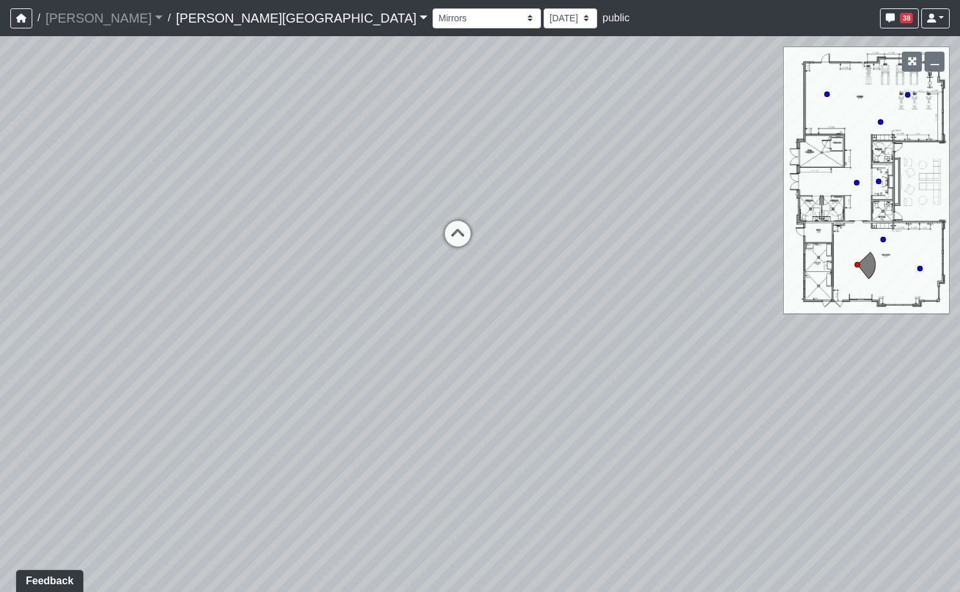
click at [556, 348] on div "Loading... Hallway - Hallway 2 Loading... Entry Loading... Mirrors Loading... M…" at bounding box center [480, 314] width 960 height 556
drag, startPoint x: 287, startPoint y: 339, endPoint x: 818, endPoint y: 341, distance: 530.4
click at [736, 339] on div "Loading... Hallway - Hallway 2 Loading... Entry Loading... Mirrors Loading... M…" at bounding box center [480, 314] width 960 height 556
click at [394, 244] on icon at bounding box center [398, 245] width 39 height 39
click at [395, 239] on icon at bounding box center [389, 242] width 39 height 39
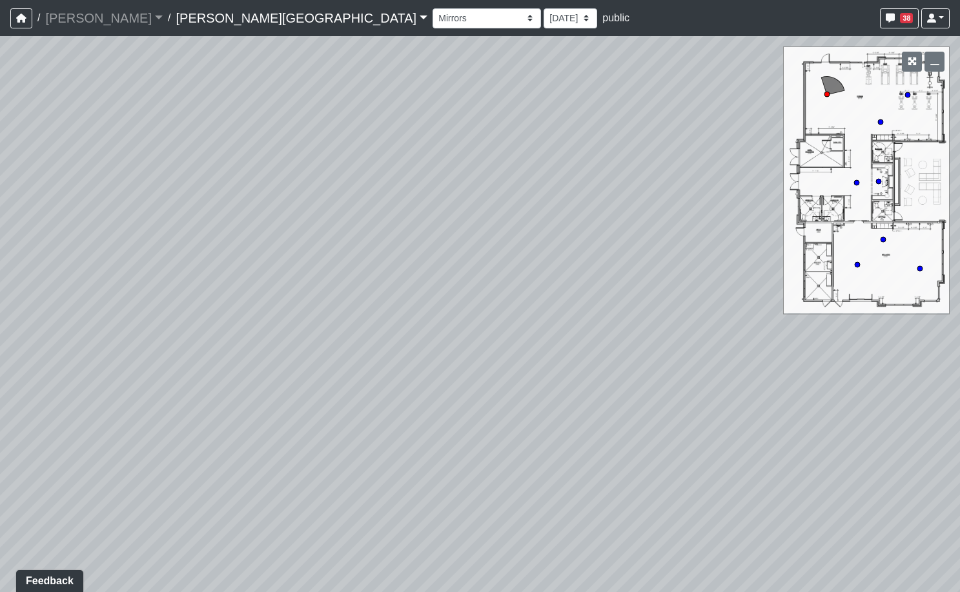
drag, startPoint x: 520, startPoint y: 121, endPoint x: 456, endPoint y: 114, distance: 64.2
click at [472, 108] on div "Loading... Hallway - Hallway 2 Loading... Entry Loading... Mirrors Loading... M…" at bounding box center [480, 314] width 960 height 556
drag, startPoint x: 566, startPoint y: 194, endPoint x: 421, endPoint y: 240, distance: 151.8
click at [430, 237] on div "Loading... Hallway - Hallway 2 Loading... Entry Loading... Mirrors Loading... M…" at bounding box center [480, 314] width 960 height 556
drag, startPoint x: 645, startPoint y: 234, endPoint x: 489, endPoint y: 278, distance: 162.2
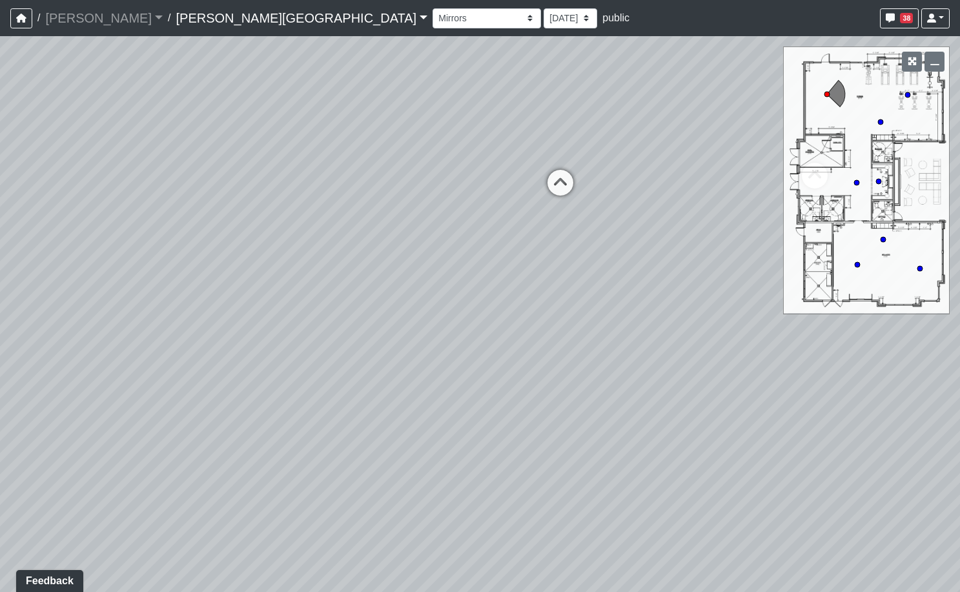
click at [489, 278] on div "Loading... Hallway - Hallway 2 Loading... Entry Loading... Mirrors Loading... M…" at bounding box center [480, 314] width 960 height 556
drag, startPoint x: 418, startPoint y: 289, endPoint x: 380, endPoint y: 289, distance: 38.1
click at [396, 289] on div "Loading... Hallway - Hallway 2 Loading... Entry Loading... Mirrors Loading... M…" at bounding box center [480, 314] width 960 height 556
drag, startPoint x: 525, startPoint y: 268, endPoint x: 396, endPoint y: 287, distance: 130.4
click at [396, 287] on div "Loading... Hallway - Hallway 2 Loading... Entry Loading... Mirrors Loading... M…" at bounding box center [480, 314] width 960 height 556
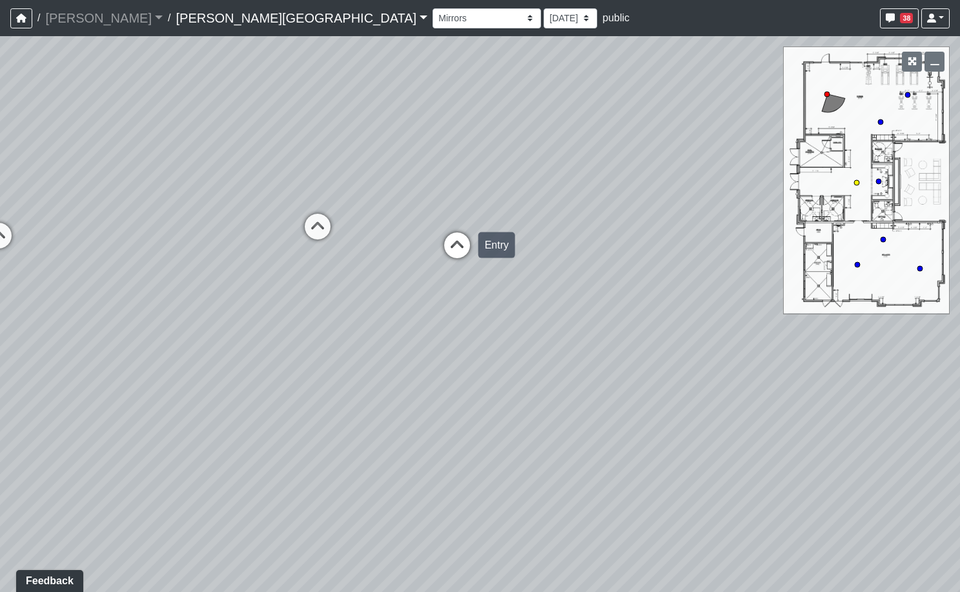
click at [448, 247] on icon at bounding box center [457, 251] width 39 height 39
drag, startPoint x: 673, startPoint y: 273, endPoint x: 643, endPoint y: 234, distance: 49.7
click at [649, 241] on div "Loading... Hallway - Hallway 2 Loading... Entry Loading... Mirrors Loading... M…" at bounding box center [480, 314] width 960 height 556
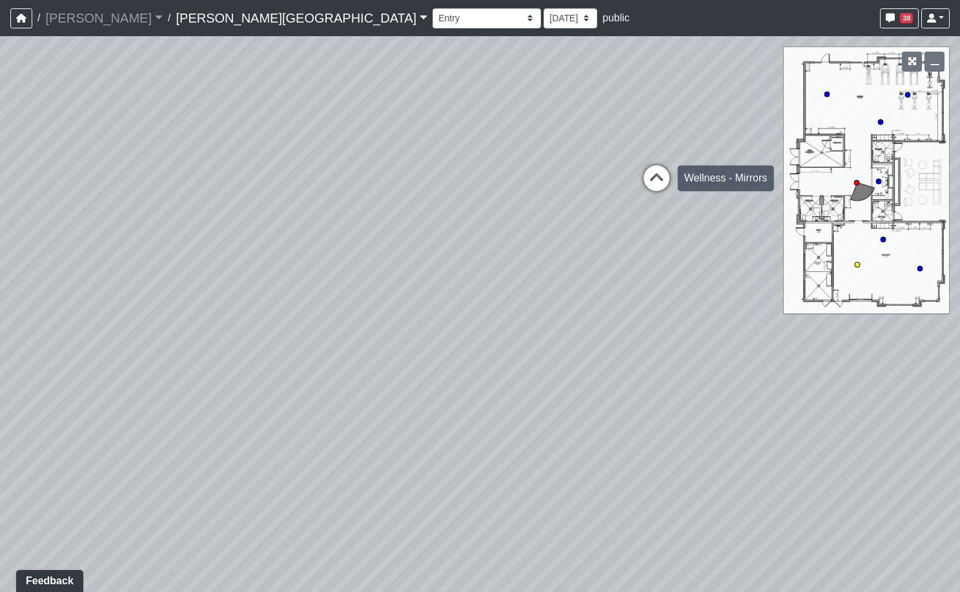
click at [651, 176] on icon at bounding box center [656, 184] width 39 height 39
drag, startPoint x: 394, startPoint y: 247, endPoint x: 626, endPoint y: 274, distance: 233.2
click at [613, 272] on div "Loading... Hallway - Hallway 2 Loading... Entry Loading... Mirrors Loading... M…" at bounding box center [480, 314] width 960 height 556
drag, startPoint x: 474, startPoint y: 261, endPoint x: 519, endPoint y: 262, distance: 45.2
click at [501, 262] on div "Loading... Hallway - Hallway 2 Loading... Entry Loading... Mirrors Loading... M…" at bounding box center [480, 314] width 960 height 556
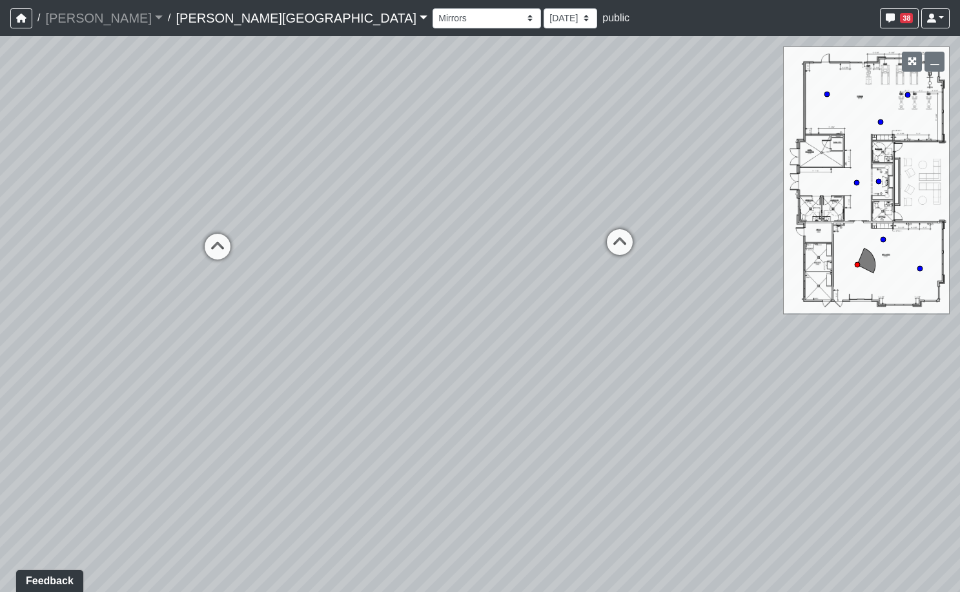
click at [551, 260] on div "Loading... Hallway - Hallway 2 Loading... Entry Loading... Mirrors Loading... M…" at bounding box center [480, 314] width 960 height 556
click at [467, 243] on icon at bounding box center [469, 246] width 39 height 39
click at [467, 243] on icon at bounding box center [461, 242] width 39 height 39
drag, startPoint x: 555, startPoint y: 227, endPoint x: 418, endPoint y: 206, distance: 138.5
click at [418, 206] on div "Loading... Hallway - Hallway 2 Loading... Entry Loading... Mirrors Loading... M…" at bounding box center [480, 314] width 960 height 556
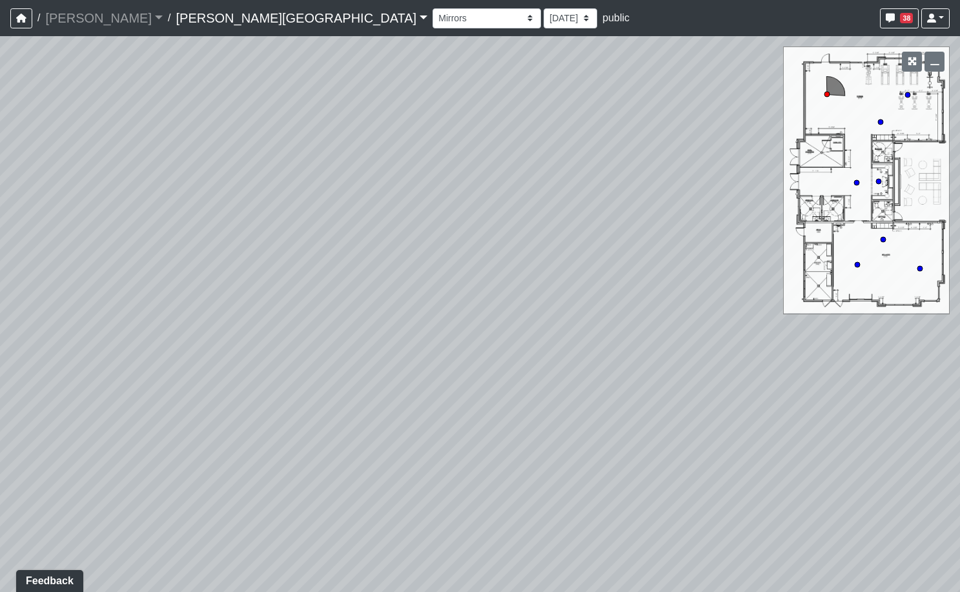
drag, startPoint x: 341, startPoint y: 254, endPoint x: 301, endPoint y: 257, distance: 39.6
click at [323, 255] on div "Loading... Hallway - Hallway 2 Loading... Entry Loading... Mirrors Loading... M…" at bounding box center [480, 314] width 960 height 556
click at [661, 210] on icon at bounding box center [664, 215] width 39 height 39
drag, startPoint x: 634, startPoint y: 277, endPoint x: 328, endPoint y: 227, distance: 309.3
click at [469, 245] on div "Loading... Hallway - Hallway 2 Loading... Entry Loading... Mirrors Loading... M…" at bounding box center [480, 314] width 960 height 556
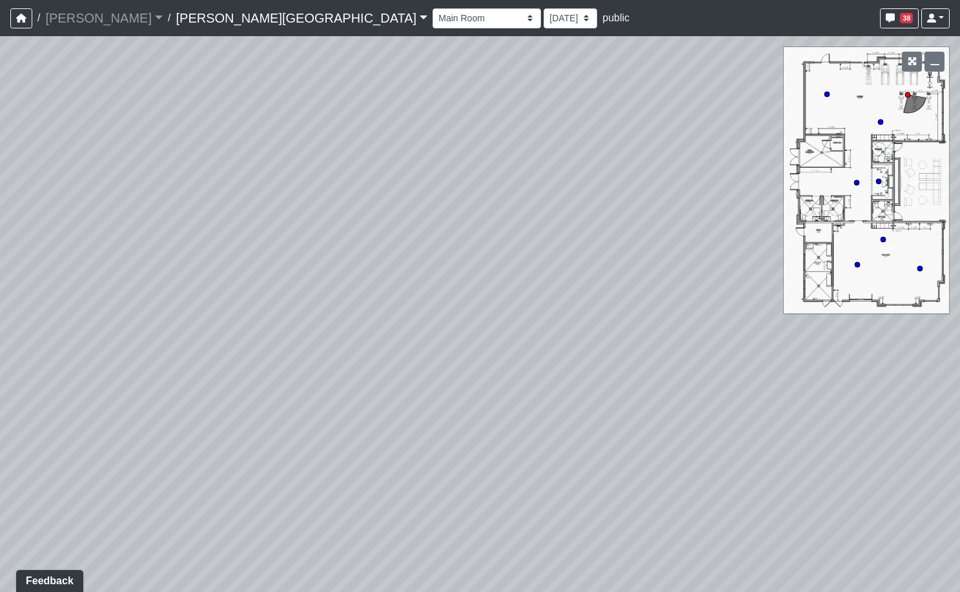
click at [400, 310] on div "Loading... Hallway - Hallway 2 Loading... Entry Loading... Mirrors Loading... M…" at bounding box center [480, 314] width 960 height 556
drag, startPoint x: 724, startPoint y: 296, endPoint x: 564, endPoint y: 307, distance: 160.4
click at [585, 307] on div "Loading... Hallway - Hallway 2 Loading... Entry Loading... Mirrors Loading... M…" at bounding box center [480, 314] width 960 height 556
click at [450, 274] on icon at bounding box center [460, 279] width 39 height 39
select select "hidf3PPTRMutat9XLRJaFF"
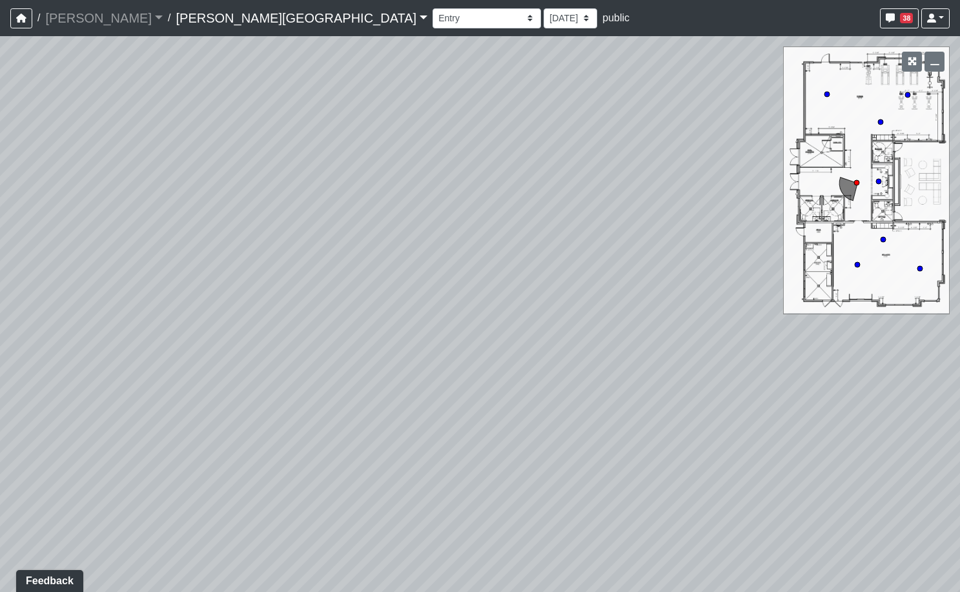
drag, startPoint x: 487, startPoint y: 290, endPoint x: 301, endPoint y: 269, distance: 187.0
click at [336, 275] on div "Loading... Hallway - Hallway 2 Loading... Entry Loading... Mirrors Loading... M…" at bounding box center [480, 314] width 960 height 556
drag, startPoint x: 539, startPoint y: 283, endPoint x: 125, endPoint y: 332, distance: 417.2
click at [136, 330] on div "Loading... Hallway - Hallway 2 Loading... Entry Loading... Mirrors Loading... M…" at bounding box center [480, 314] width 960 height 556
drag, startPoint x: 541, startPoint y: 325, endPoint x: 205, endPoint y: 303, distance: 337.6
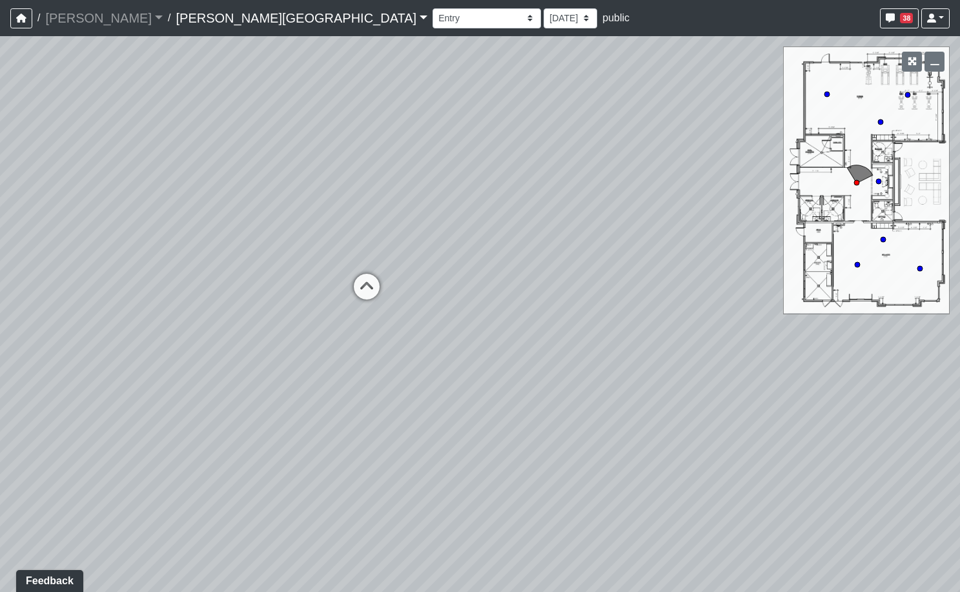
click at [256, 309] on div "Loading... Hallway - Hallway 2 Loading... Entry Loading... Mirrors Loading... M…" at bounding box center [480, 314] width 960 height 556
drag, startPoint x: 456, startPoint y: 245, endPoint x: 175, endPoint y: 239, distance: 280.8
click at [216, 246] on div "Loading... Hallway - Hallway 2 Loading... Entry Loading... Mirrors Loading... M…" at bounding box center [480, 314] width 960 height 556
drag, startPoint x: 494, startPoint y: 242, endPoint x: 431, endPoint y: 339, distance: 115.6
click at [438, 330] on div "Loading... Hallway - Hallway 2 Loading... Entry Loading... Mirrors Loading... M…" at bounding box center [480, 314] width 960 height 556
